Goal: Information Seeking & Learning: Find specific fact

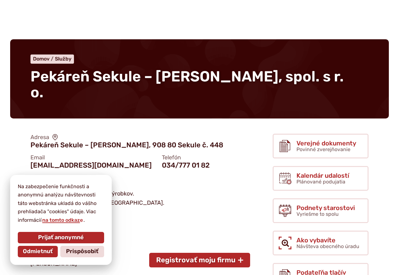
scroll to position [32, 0]
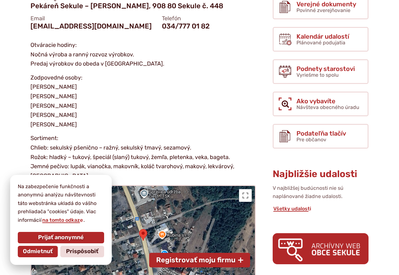
scroll to position [222, 0]
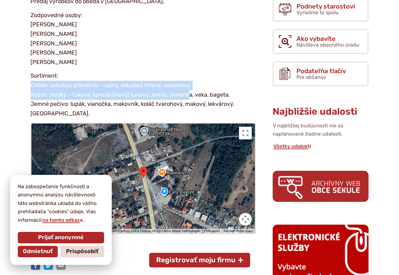
drag, startPoint x: 25, startPoint y: 68, endPoint x: 191, endPoint y: 79, distance: 166.6
click at [191, 79] on article "Adresa Pekáreň Sekule – [GEOGRAPHIC_DATA], [STREET_ADDRESS] 448 Email [EMAIL_AD…" at bounding box center [131, 102] width 262 height 344
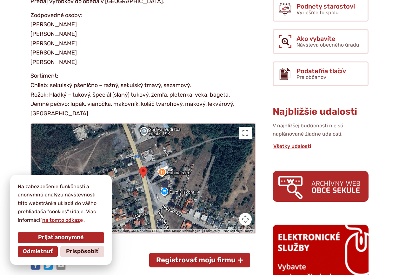
drag, startPoint x: 191, startPoint y: 79, endPoint x: 211, endPoint y: 102, distance: 30.5
click at [211, 102] on p "Sortiment: Chlieb: sekulský pšenično – ražný, sekulský tmavý, sezamový. Rožok: …" at bounding box center [142, 94] width 225 height 47
drag, startPoint x: 157, startPoint y: 88, endPoint x: 255, endPoint y: 91, distance: 98.4
click at [255, 91] on p "Sortiment: Chlieb: sekulský pšenično – ražný, sekulský tmavý, sezamový. Rožok: …" at bounding box center [142, 94] width 225 height 47
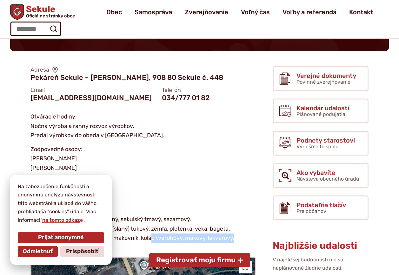
scroll to position [32, 0]
